Goal: Navigation & Orientation: Go to known website

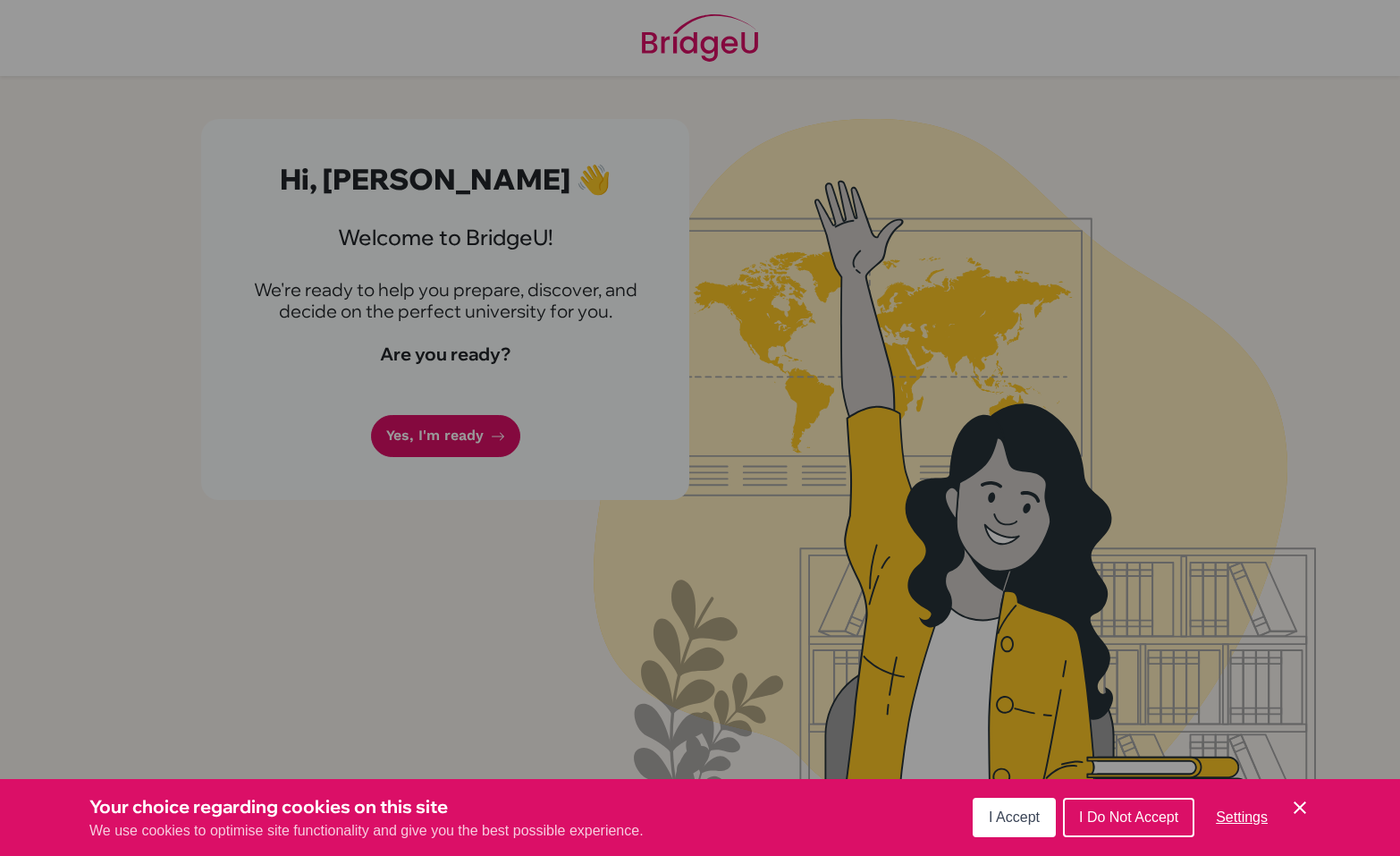
click at [1303, 805] on icon "Save and close" at bounding box center [1299, 807] width 12 height 12
